Goal: Find specific page/section: Find specific page/section

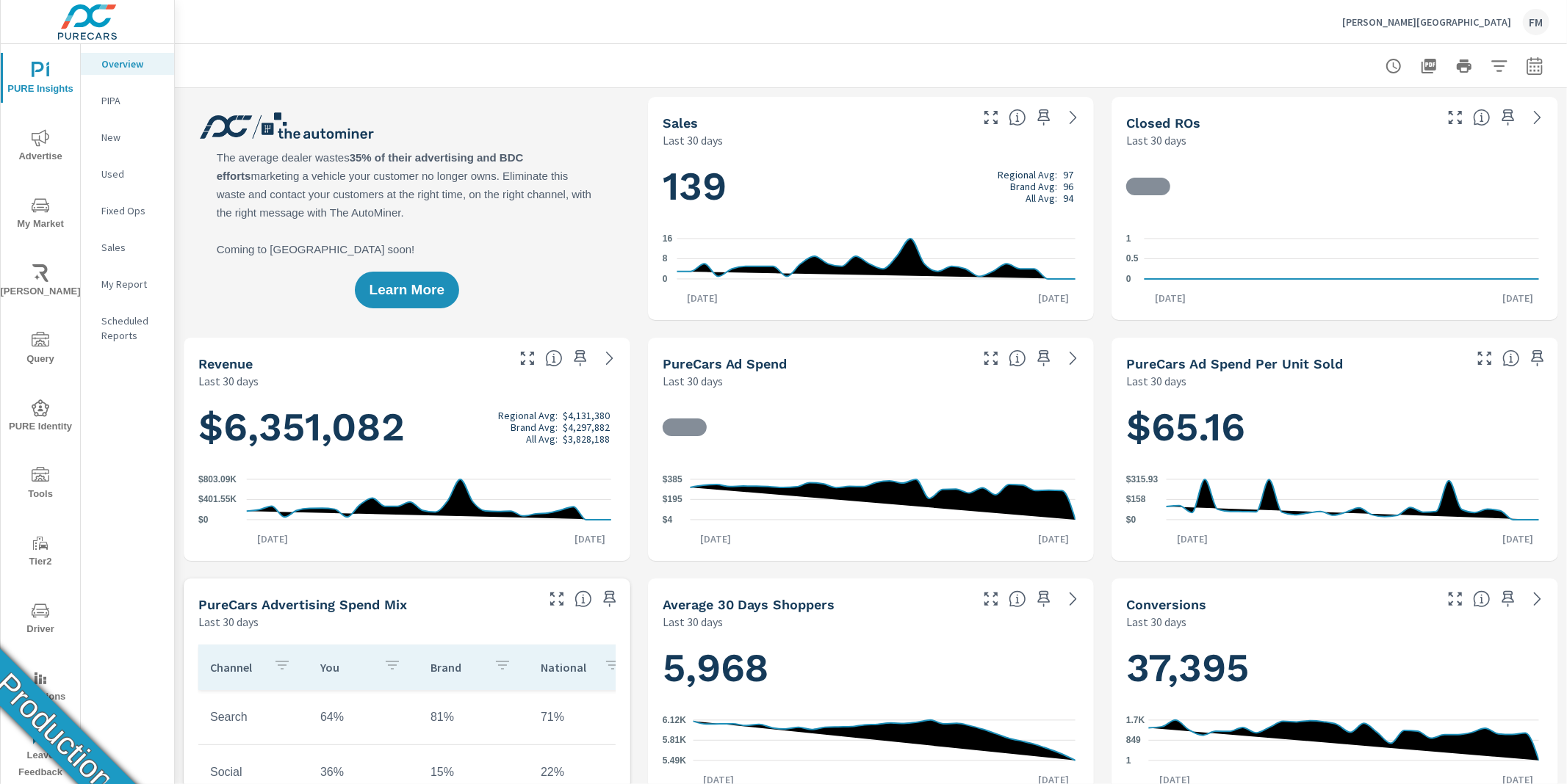
click at [48, 681] on icon "nav menu" at bounding box center [40, 678] width 17 height 17
